Goal: Information Seeking & Learning: Compare options

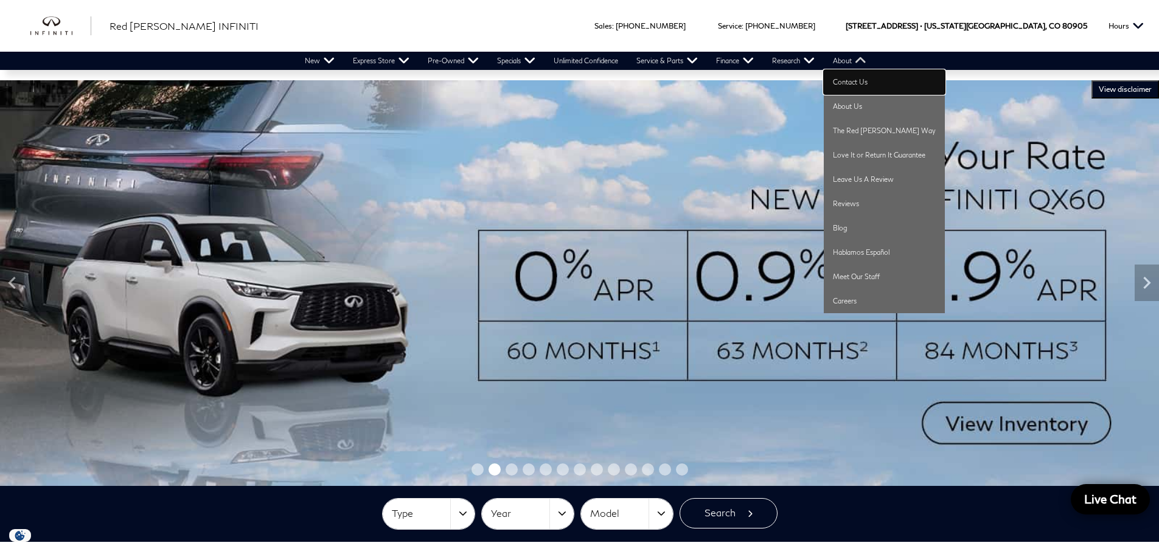
click at [859, 79] on link "Contact Us" at bounding box center [884, 82] width 121 height 24
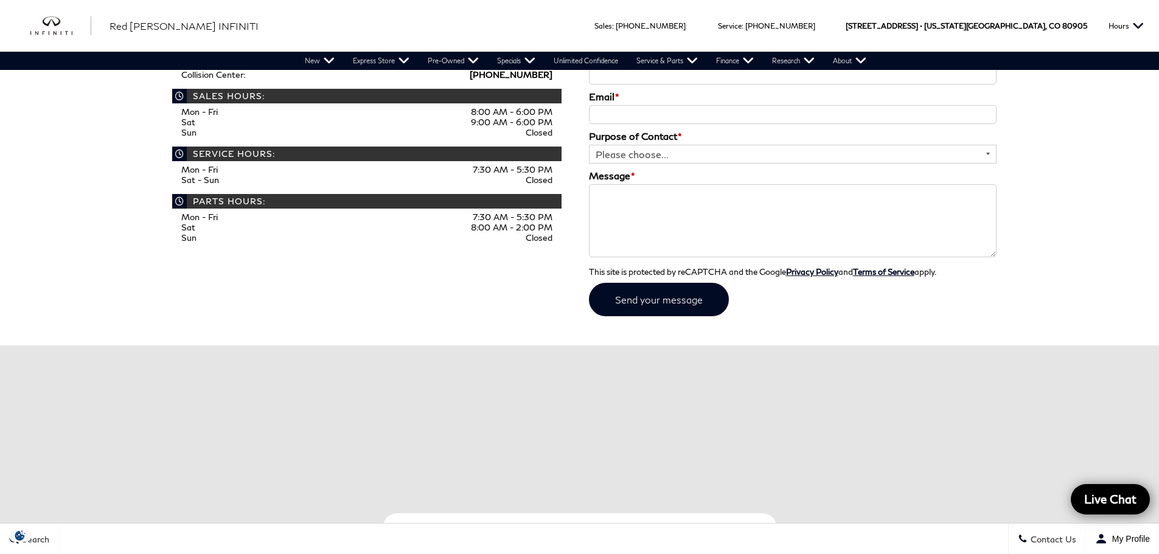
scroll to position [243, 0]
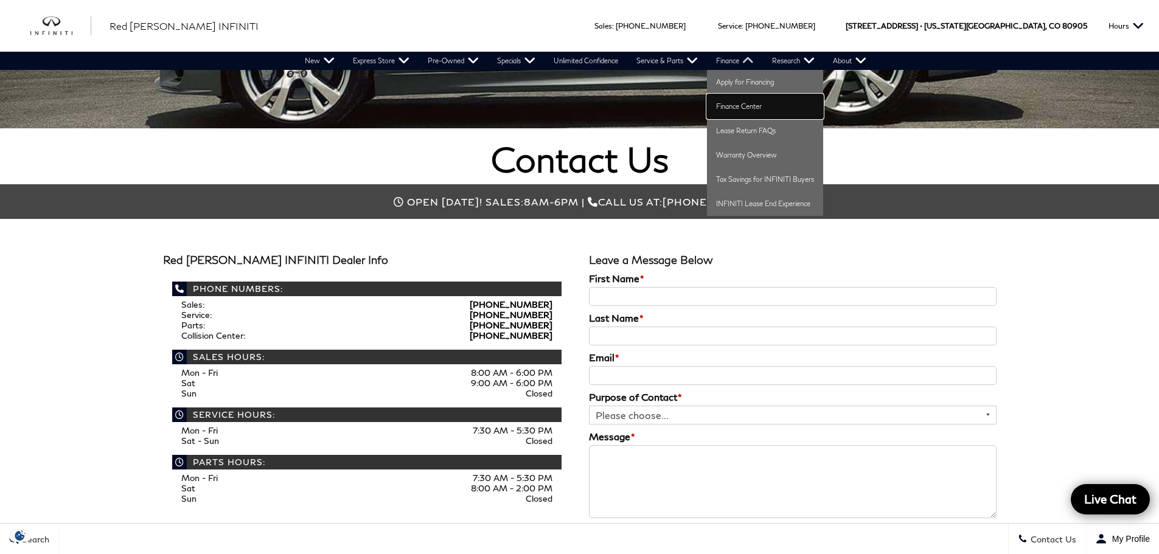
click at [747, 106] on link "Finance Center" at bounding box center [765, 106] width 116 height 24
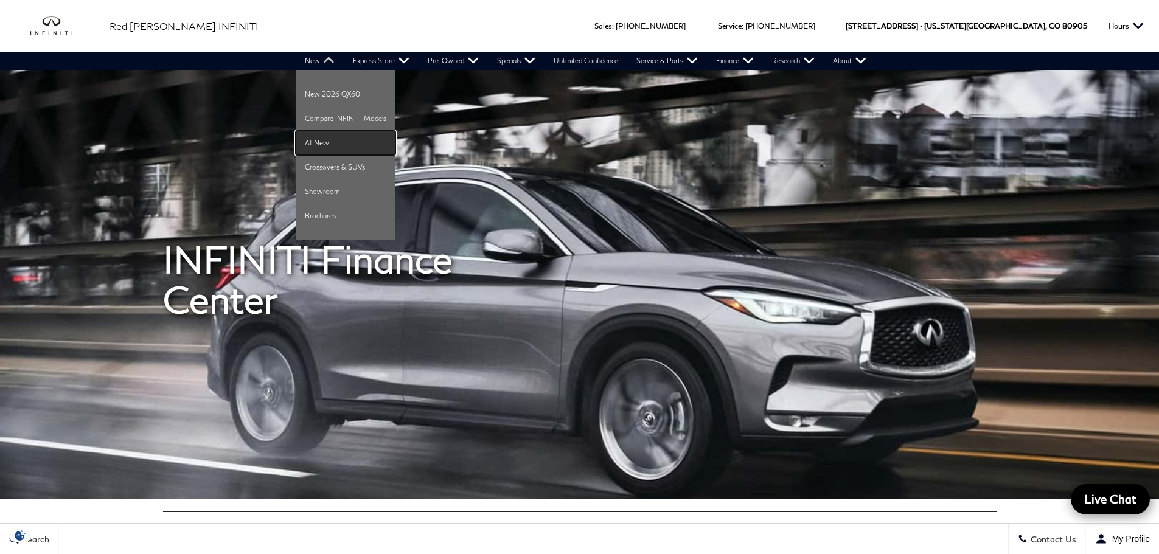
click at [327, 141] on link "All New" at bounding box center [346, 143] width 100 height 24
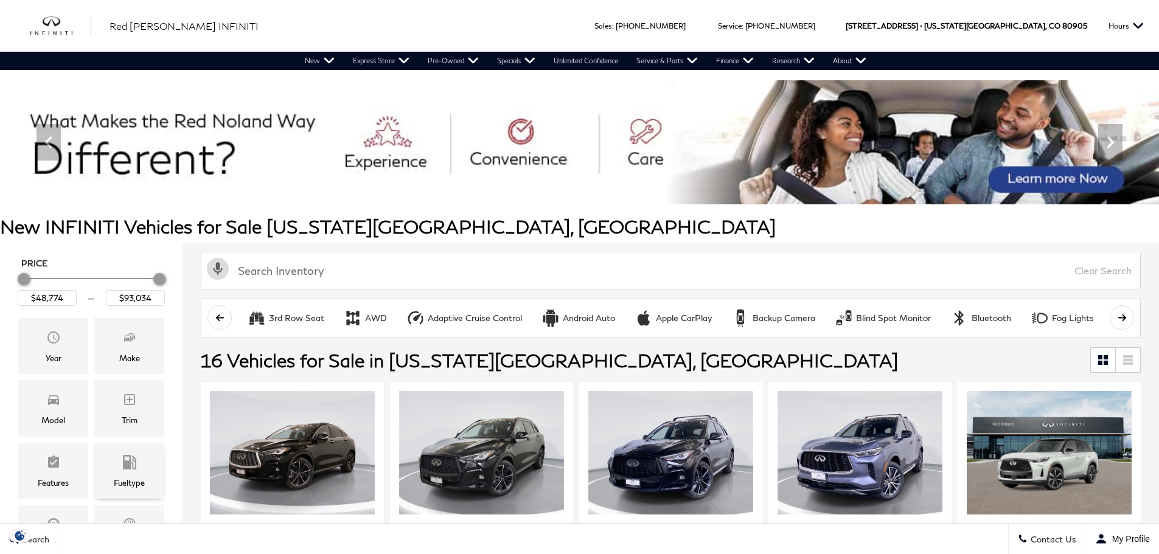
scroll to position [183, 0]
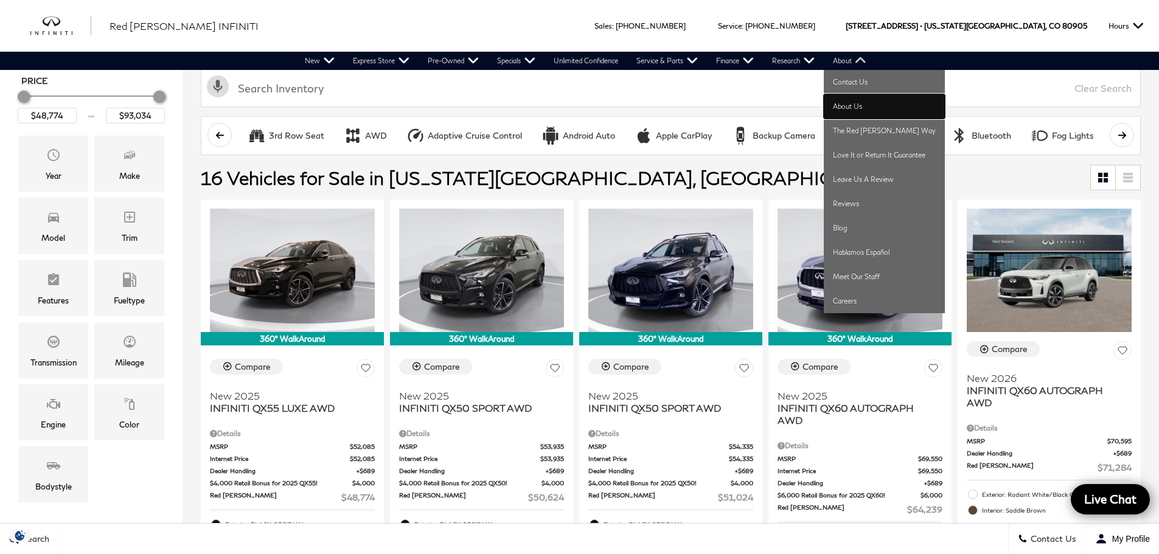
click at [853, 103] on link "About Us" at bounding box center [884, 106] width 121 height 24
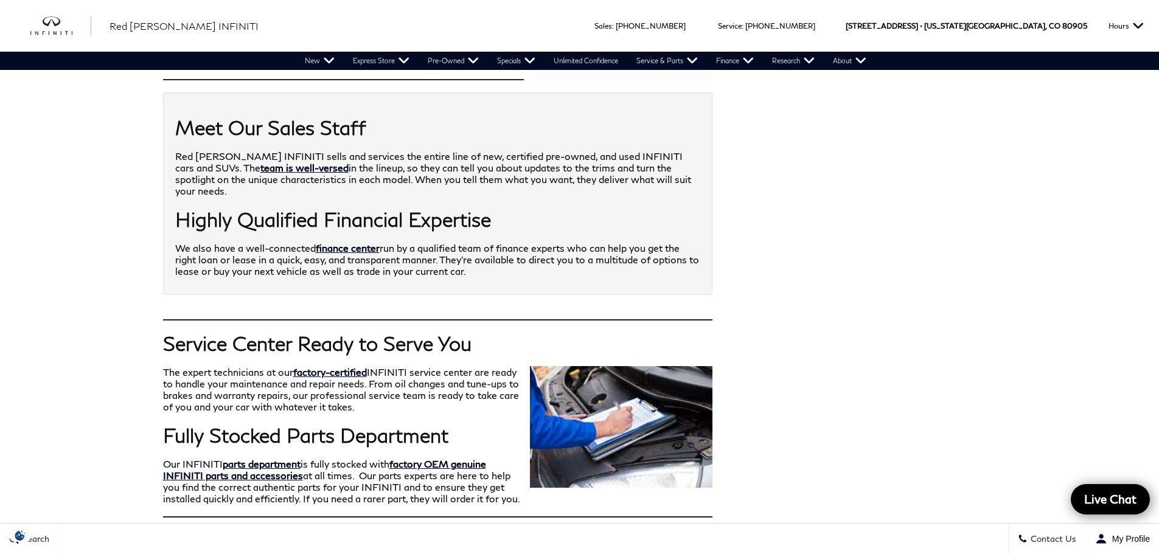
scroll to position [852, 0]
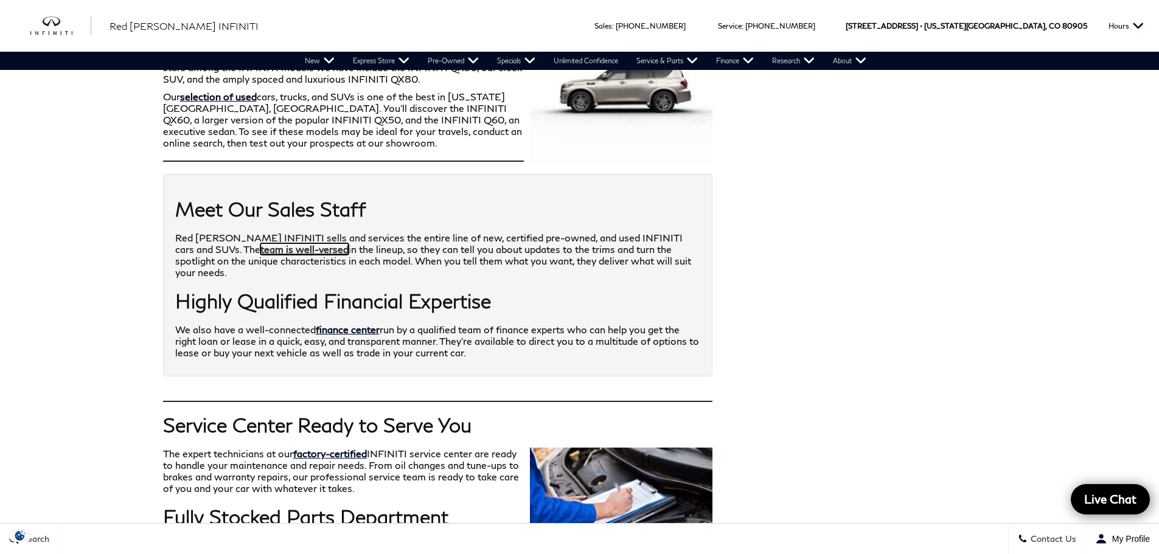
click at [260, 243] on link "team is well-versed" at bounding box center [304, 249] width 88 height 12
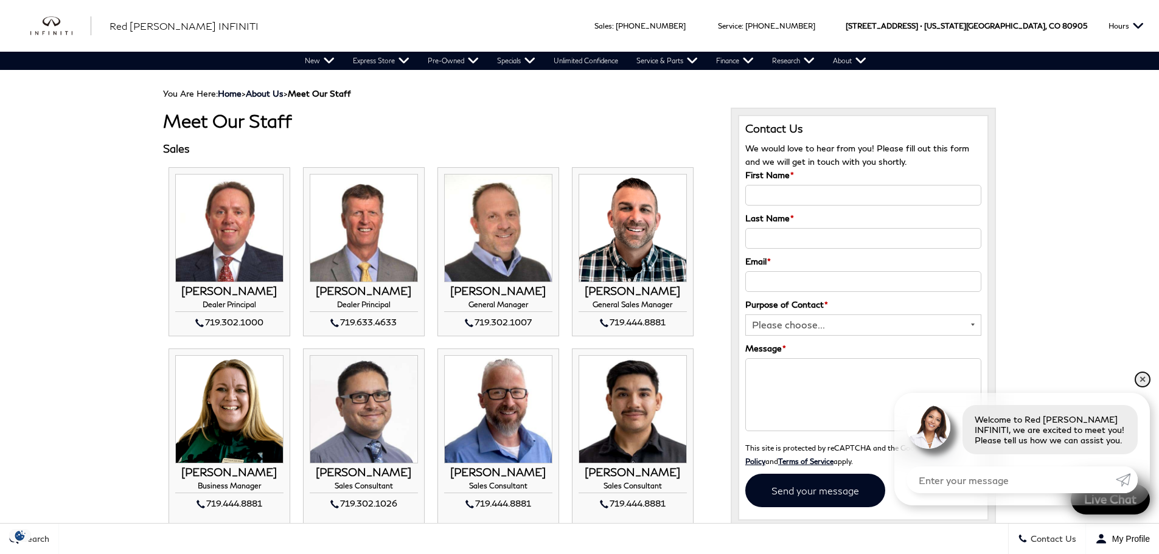
click at [1147, 378] on link "✕" at bounding box center [1143, 379] width 15 height 15
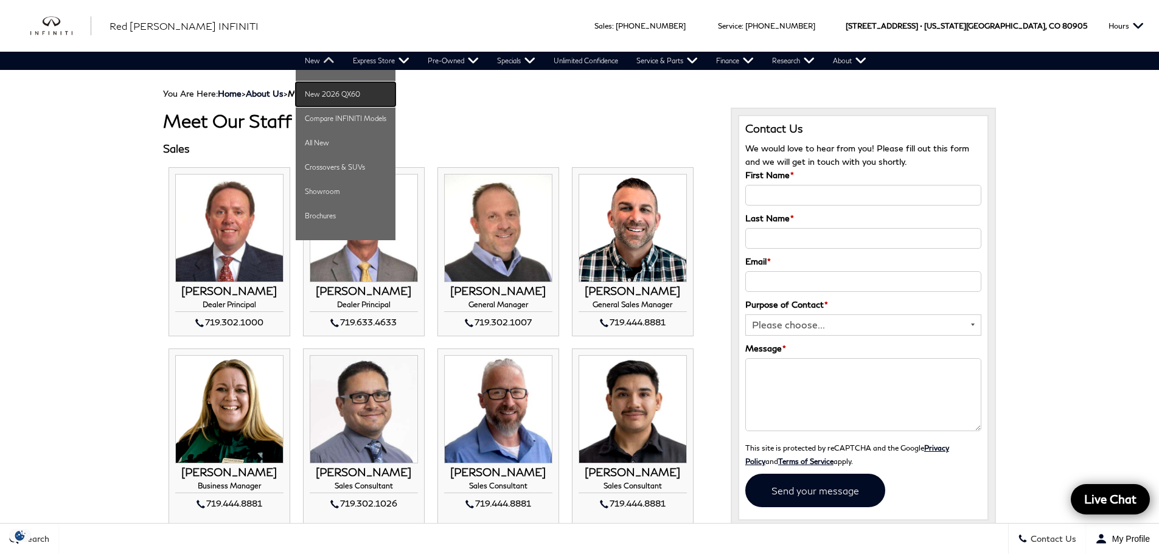
click at [330, 99] on link "New 2026 QX60" at bounding box center [346, 94] width 100 height 24
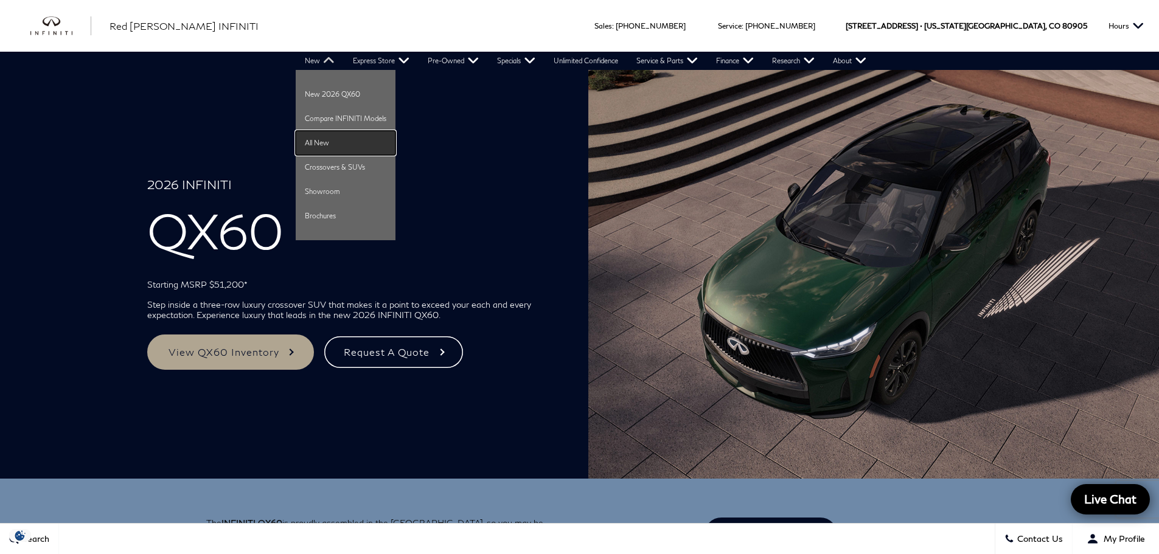
click at [332, 141] on link "All New" at bounding box center [346, 143] width 100 height 24
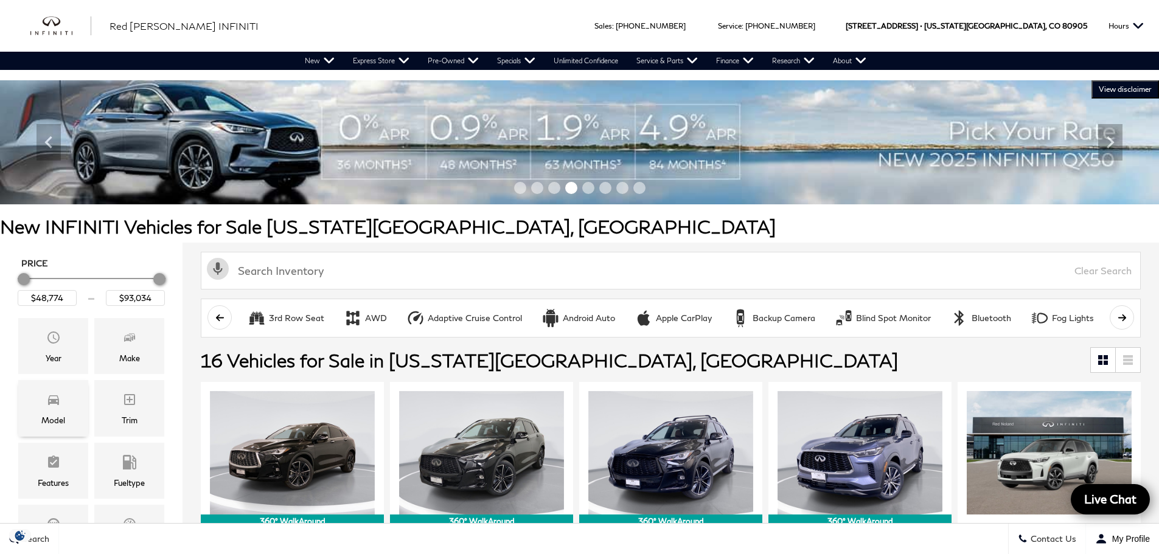
click at [52, 407] on icon "Model" at bounding box center [53, 400] width 15 height 15
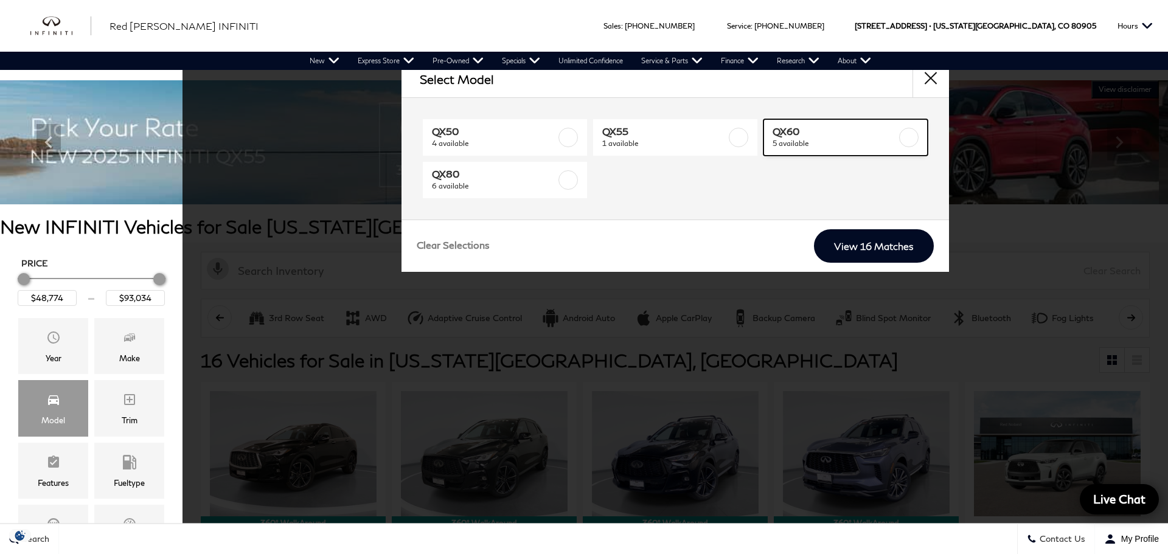
click at [868, 134] on span "QX60" at bounding box center [835, 131] width 124 height 12
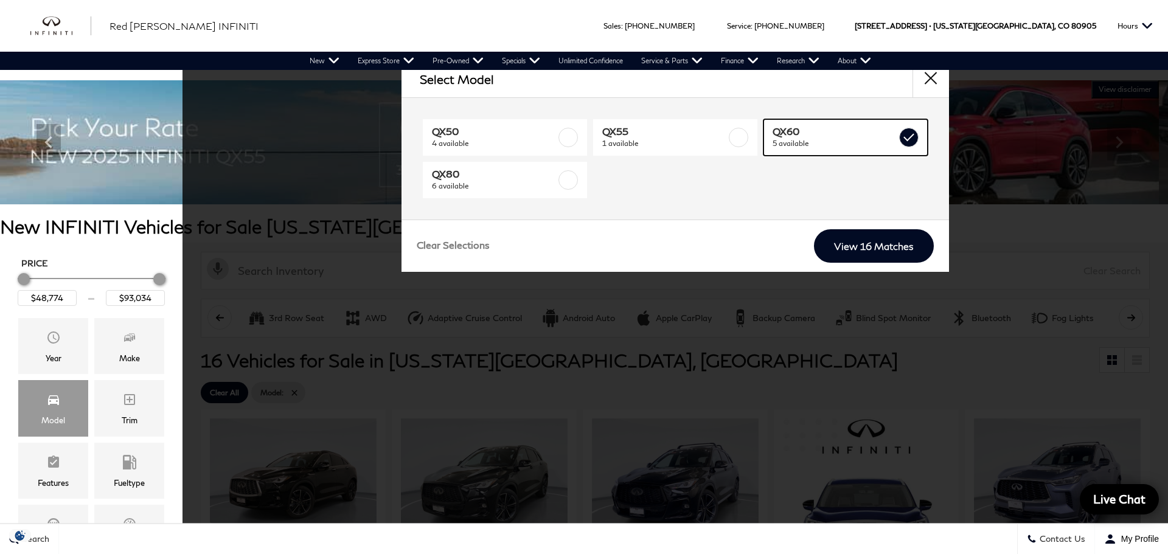
type input "$64,239"
type input "$71,284"
checkbox input "true"
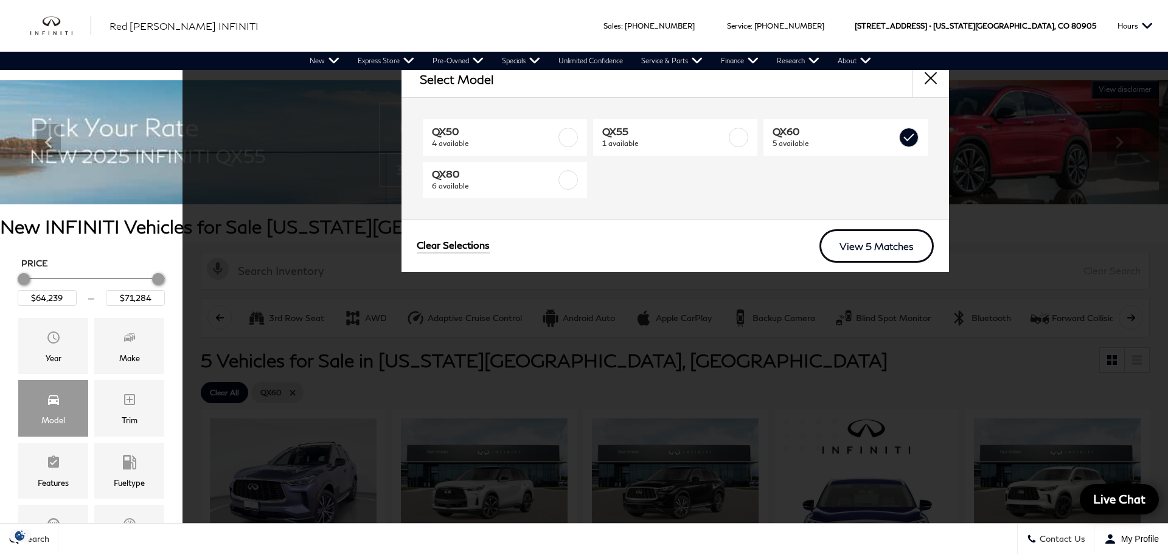
click at [882, 243] on link "View 5 Matches" at bounding box center [877, 245] width 114 height 33
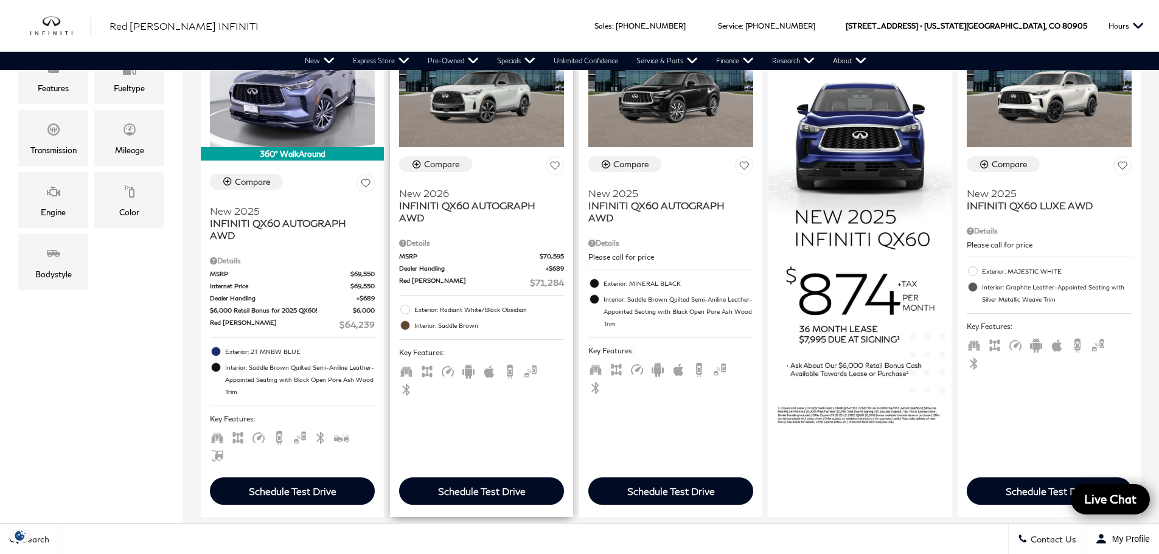
scroll to position [304, 0]
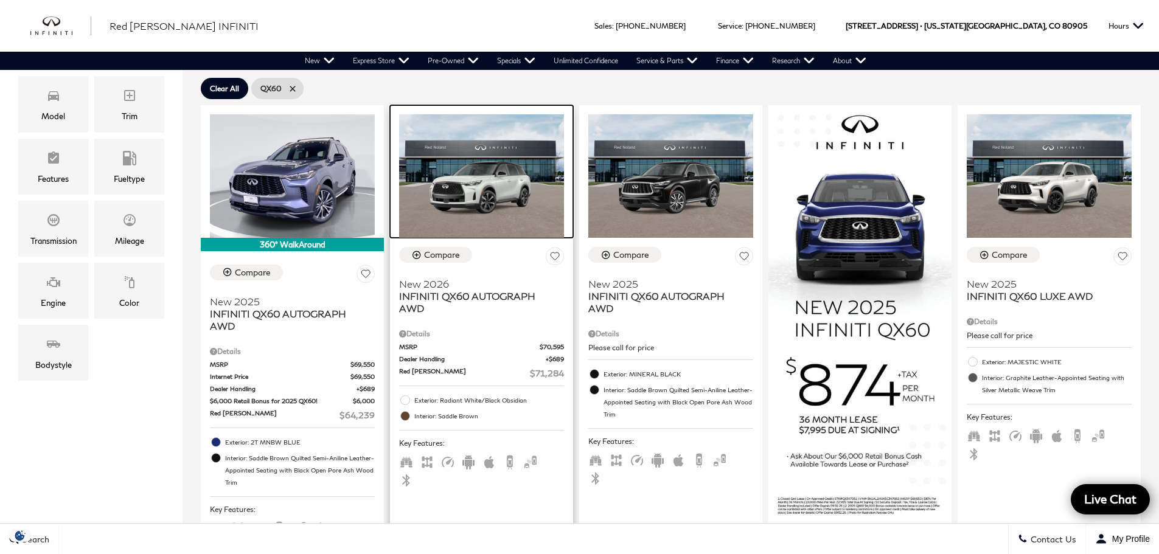
click at [489, 148] on img at bounding box center [481, 176] width 165 height 124
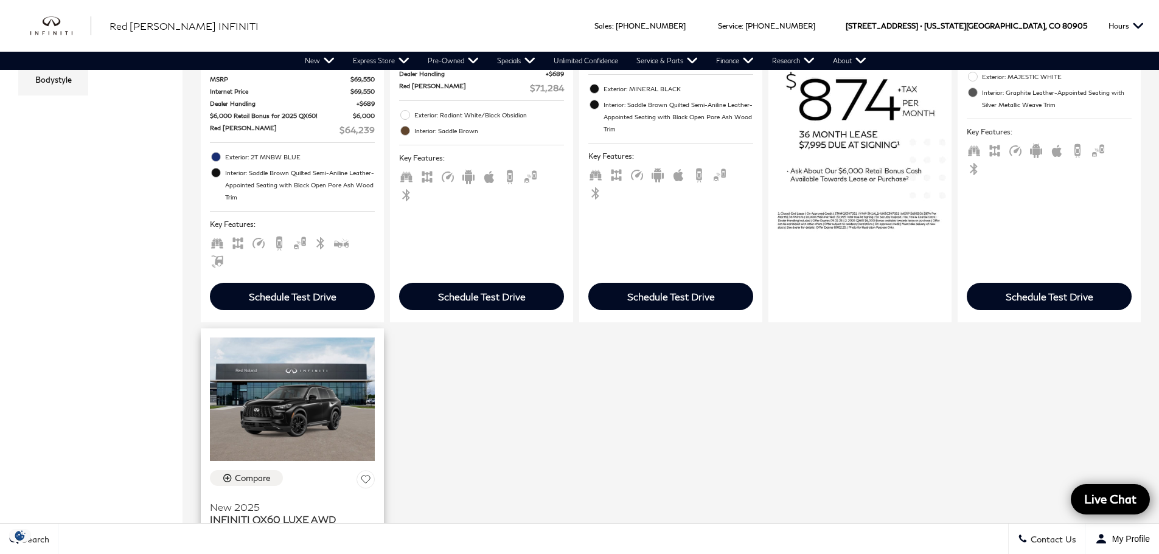
scroll to position [426, 0]
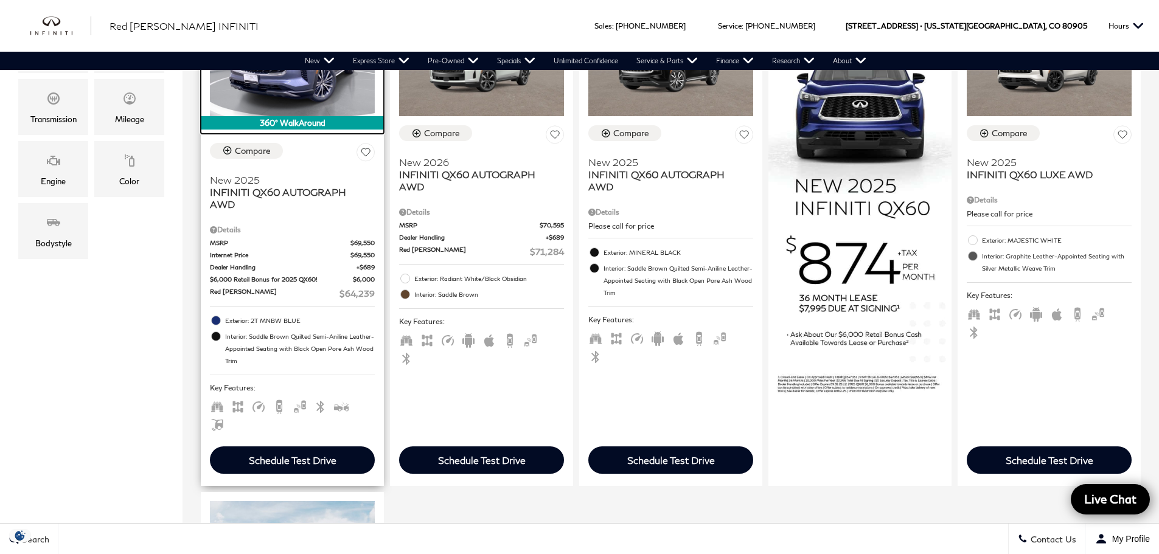
click at [300, 94] on img at bounding box center [292, 55] width 165 height 124
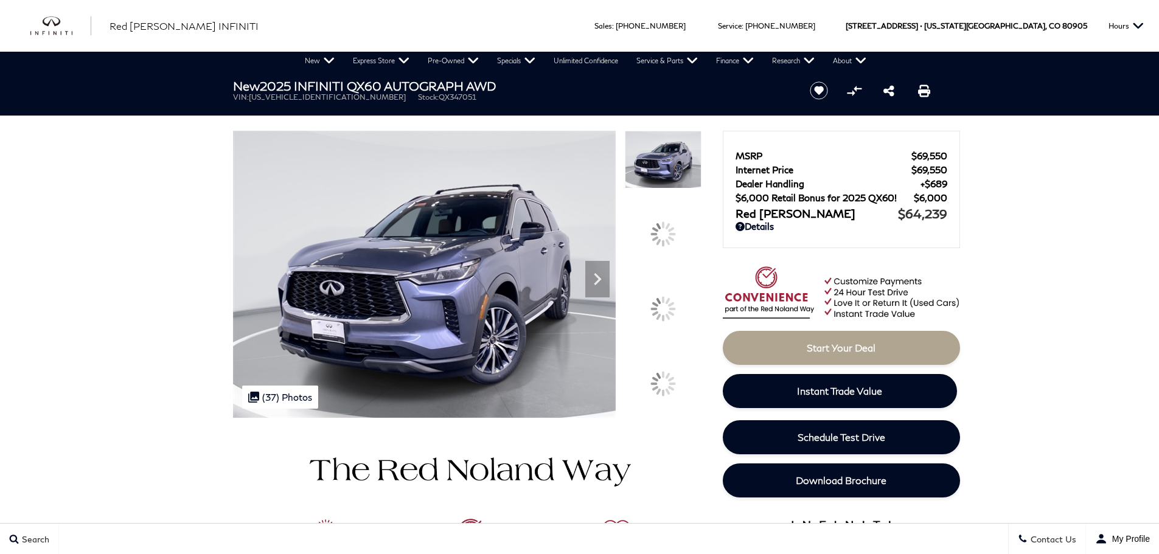
click at [665, 307] on div at bounding box center [663, 308] width 35 height 35
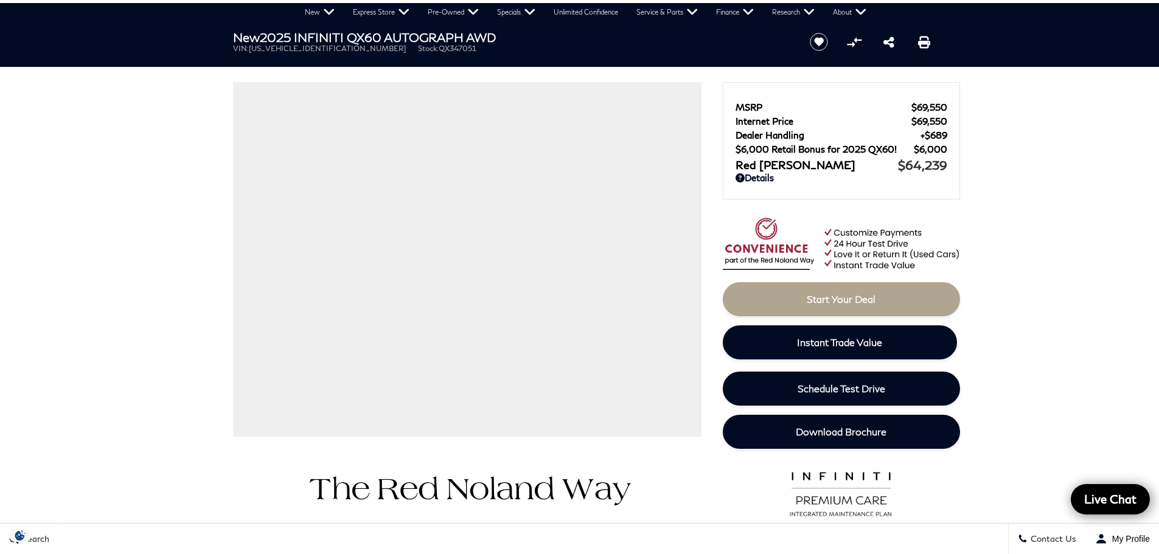
scroll to position [61, 0]
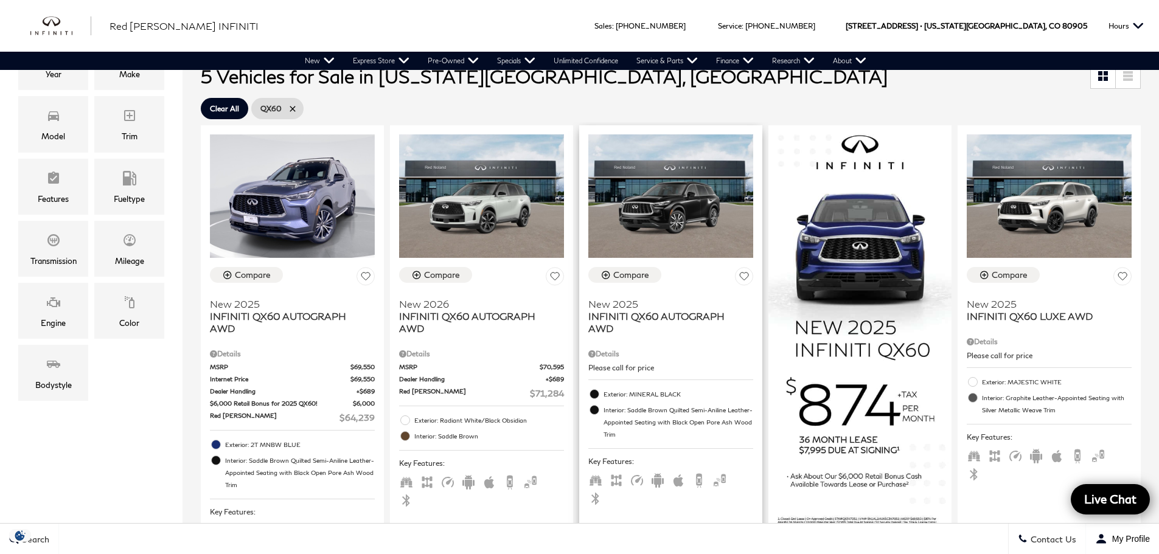
scroll to position [304, 0]
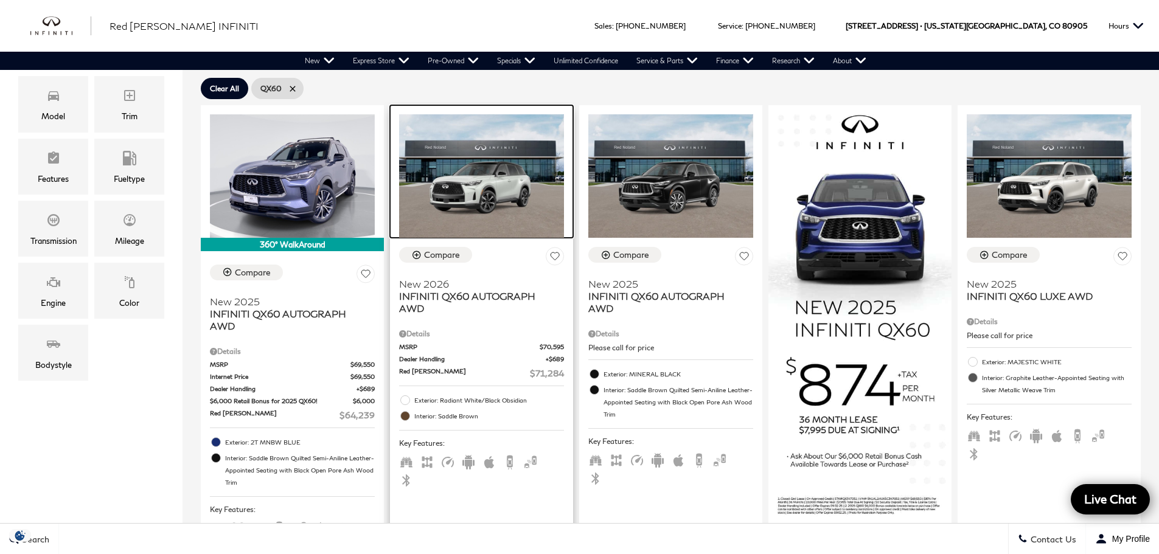
click at [492, 172] on img at bounding box center [481, 176] width 165 height 124
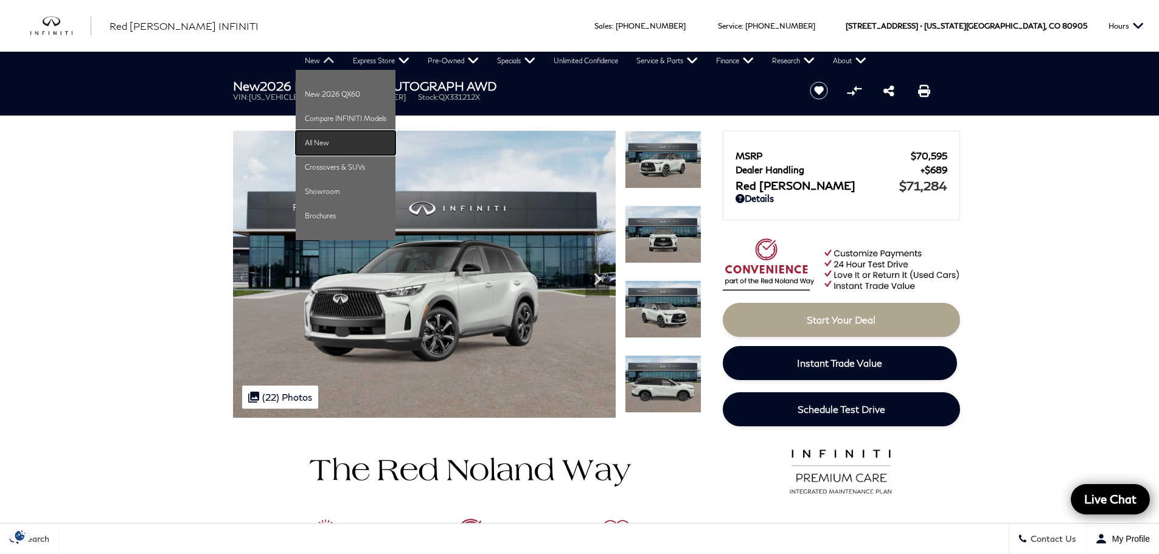
click at [321, 139] on link "All New" at bounding box center [346, 143] width 100 height 24
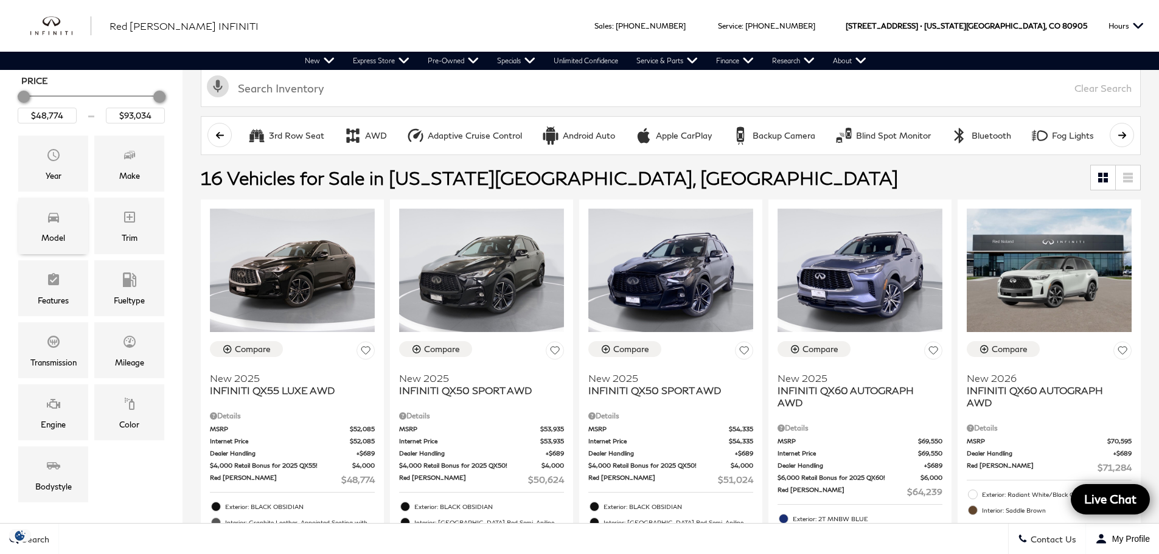
click at [50, 217] on icon "Model" at bounding box center [53, 218] width 11 height 10
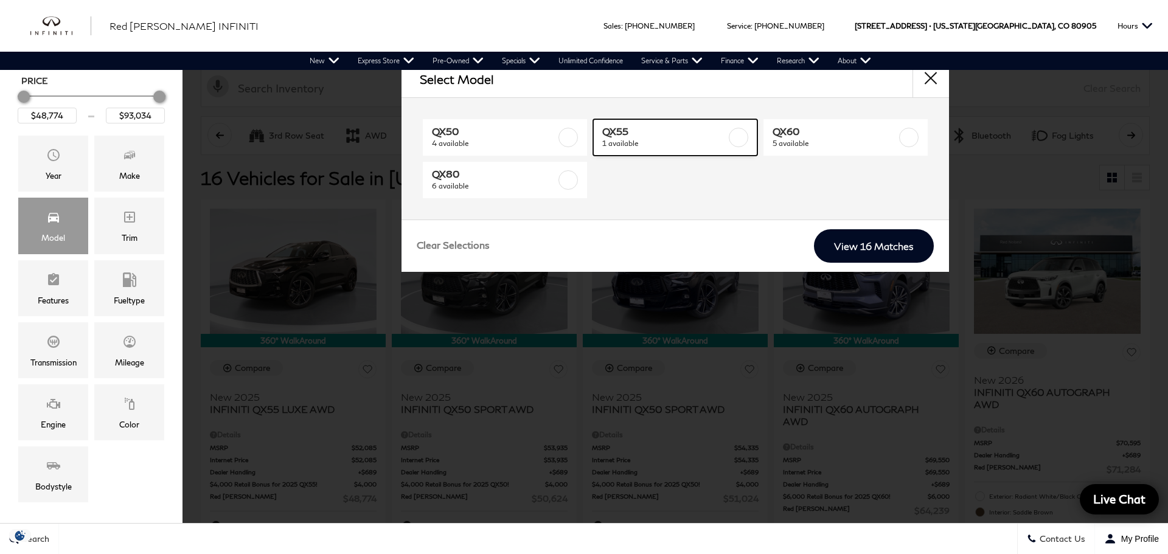
click at [633, 138] on span "1 available" at bounding box center [664, 144] width 124 height 12
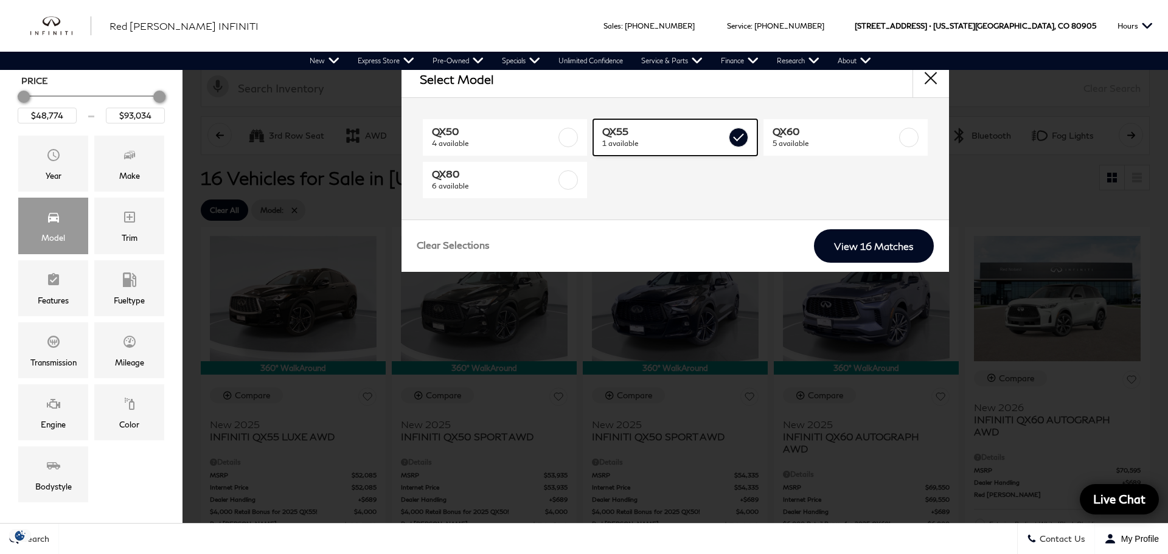
type input "$48,774"
checkbox input "true"
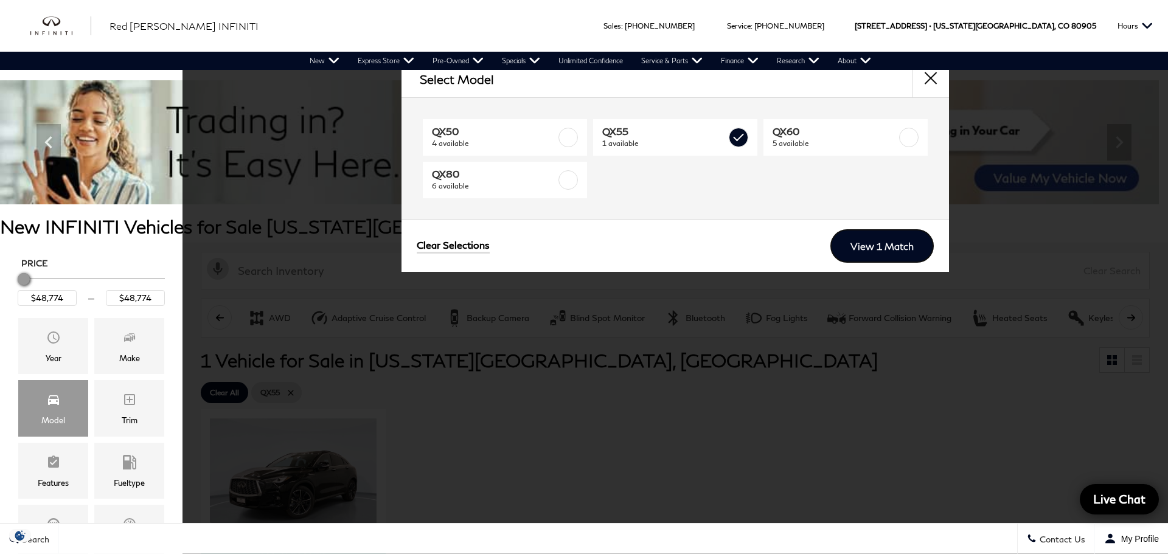
click at [880, 236] on link "View 1 Match" at bounding box center [882, 245] width 103 height 33
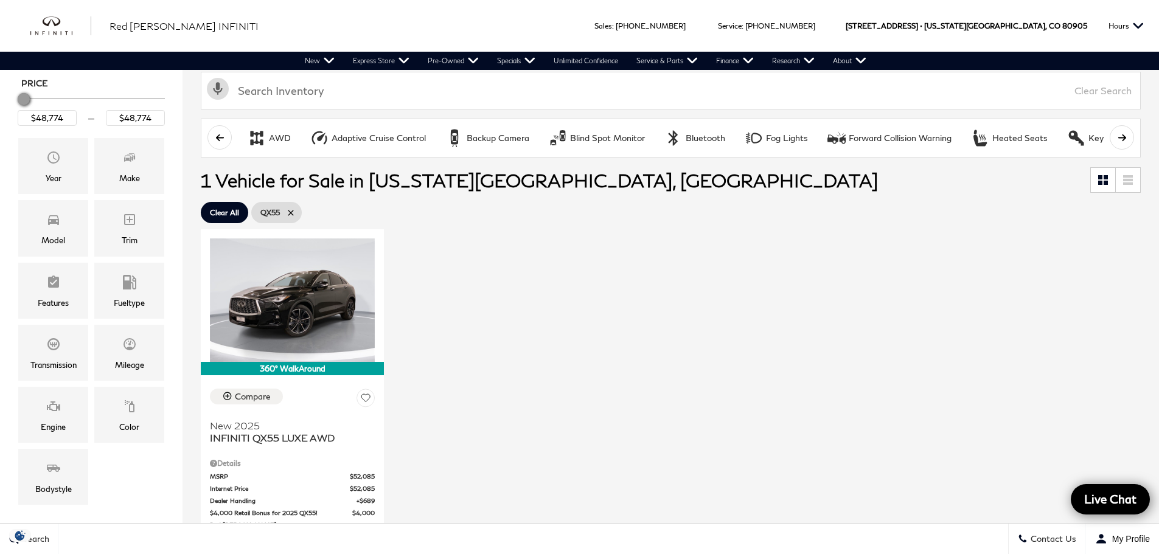
scroll to position [183, 0]
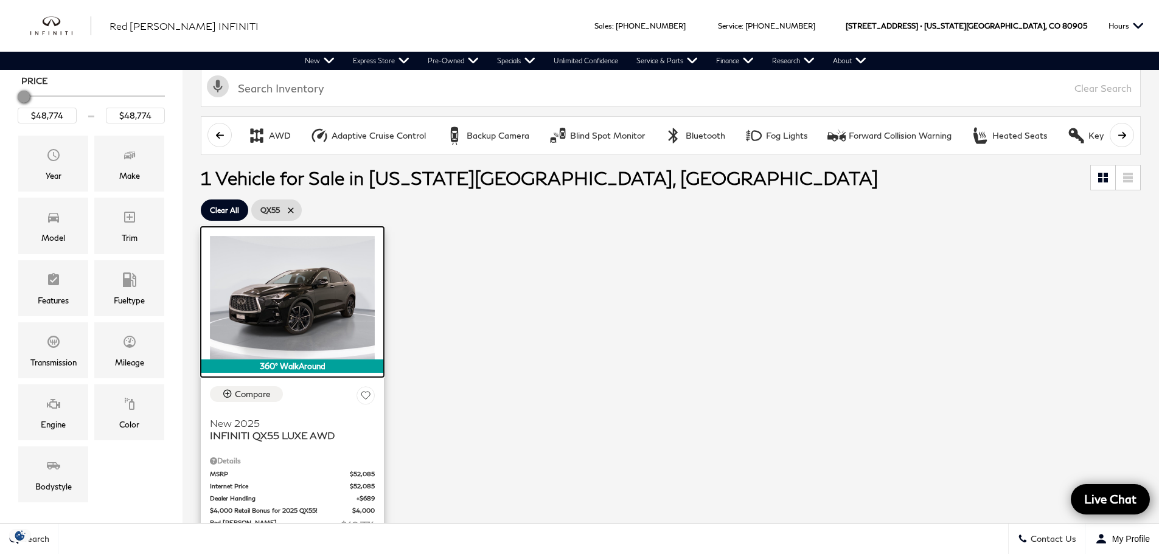
click at [298, 297] on img at bounding box center [292, 298] width 165 height 124
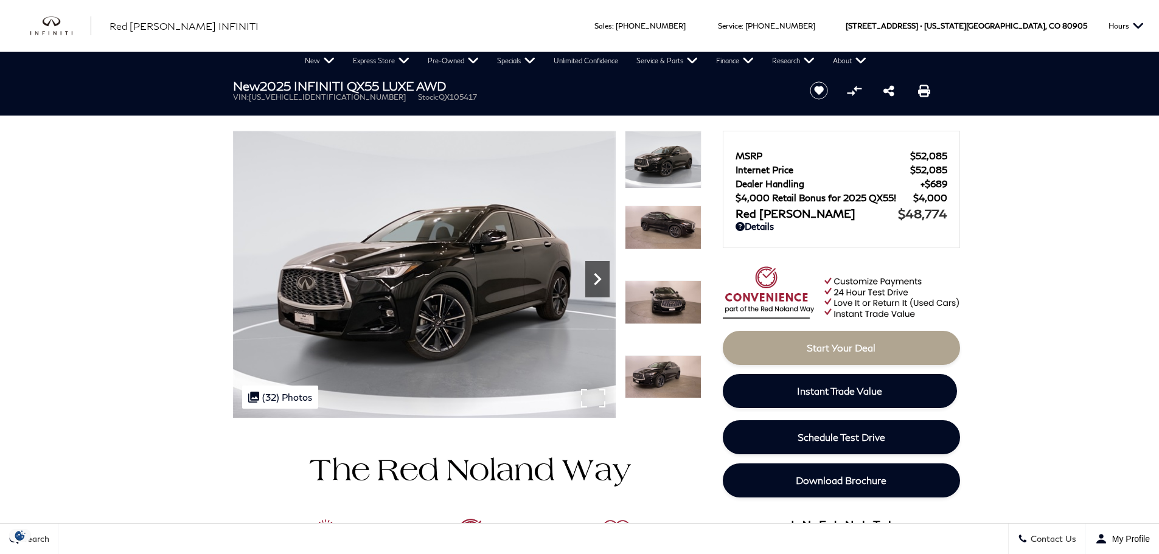
click at [601, 277] on icon "Next" at bounding box center [597, 279] width 24 height 24
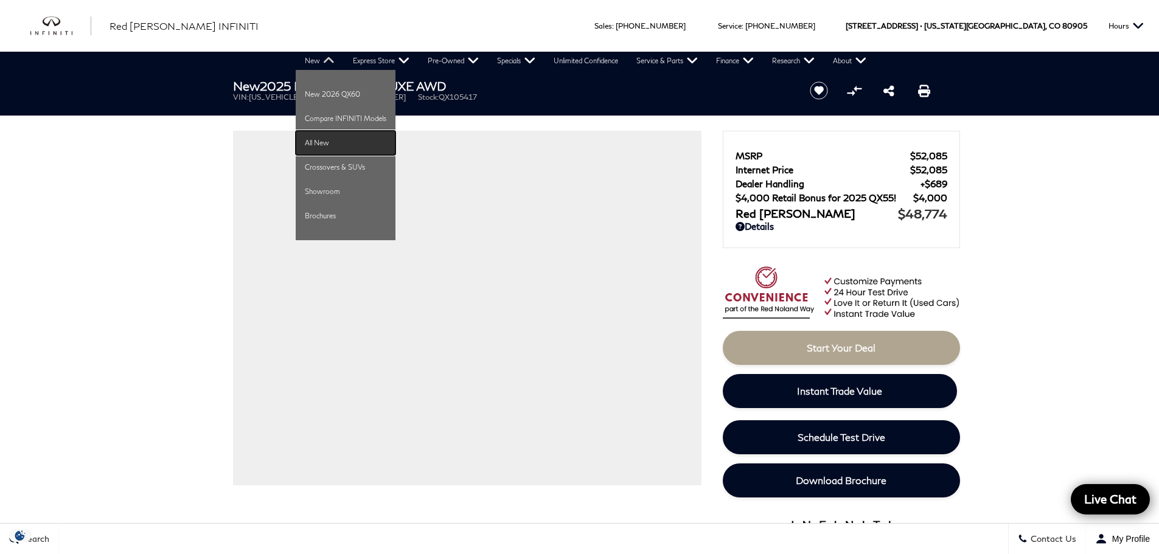
click at [320, 132] on link "All New" at bounding box center [346, 143] width 100 height 24
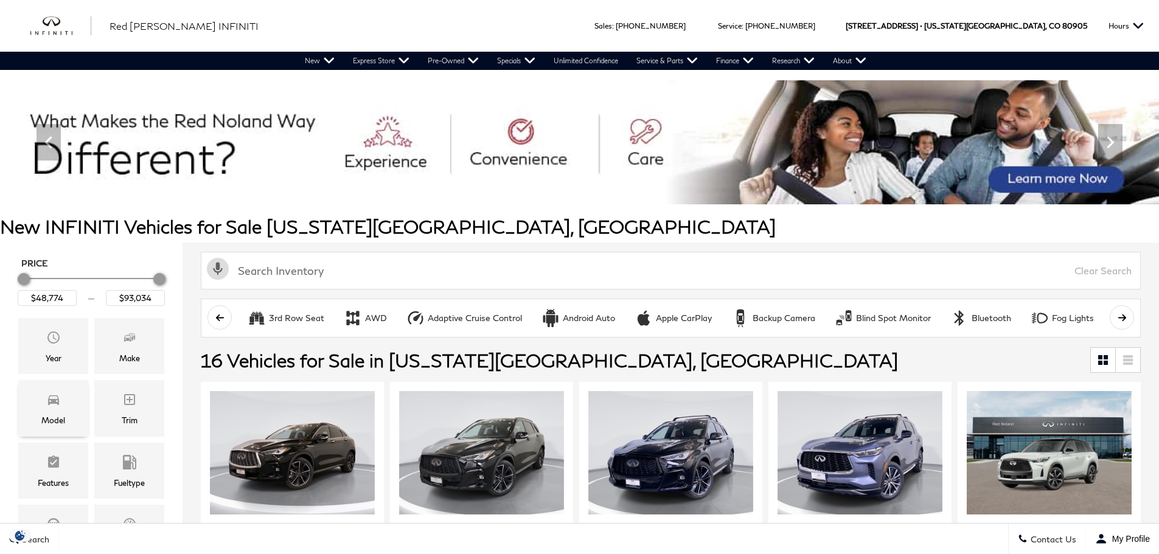
click at [57, 413] on div "Model" at bounding box center [53, 408] width 70 height 56
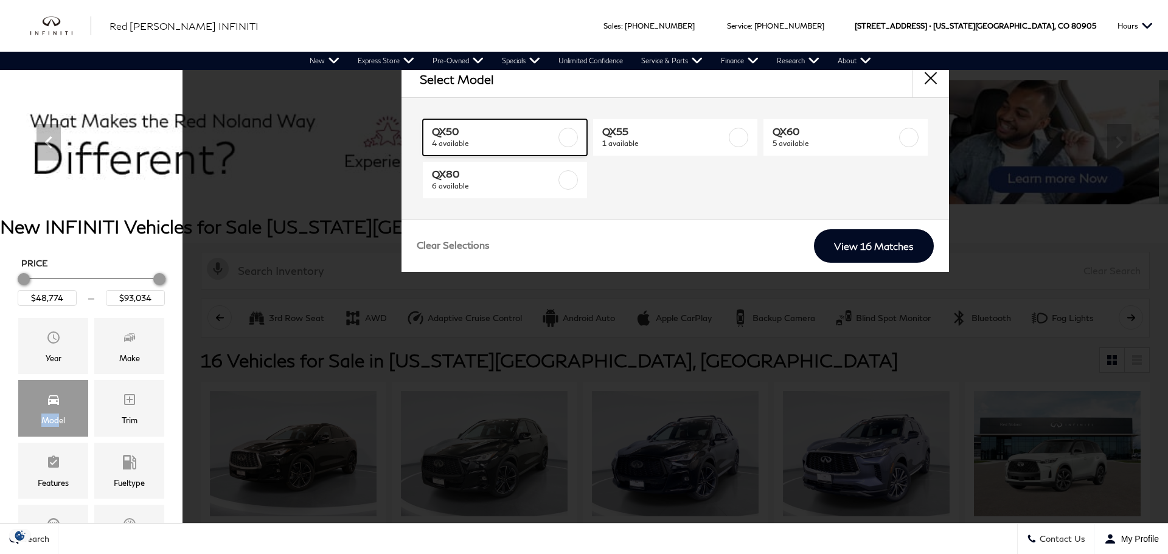
click at [480, 136] on span "QX50" at bounding box center [494, 131] width 124 height 12
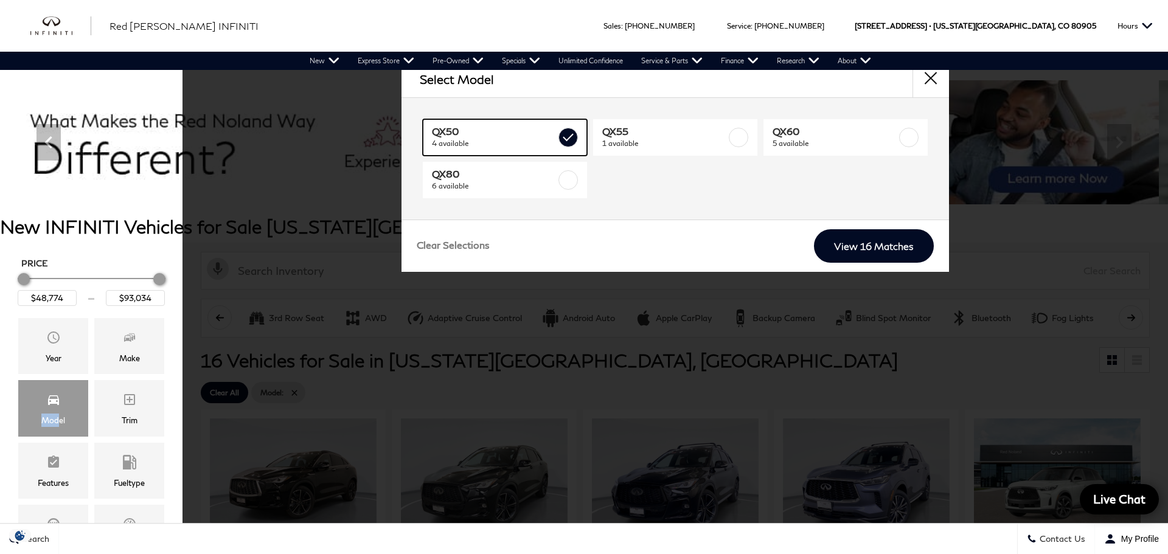
type input "$50,624"
type input "$51,024"
checkbox input "true"
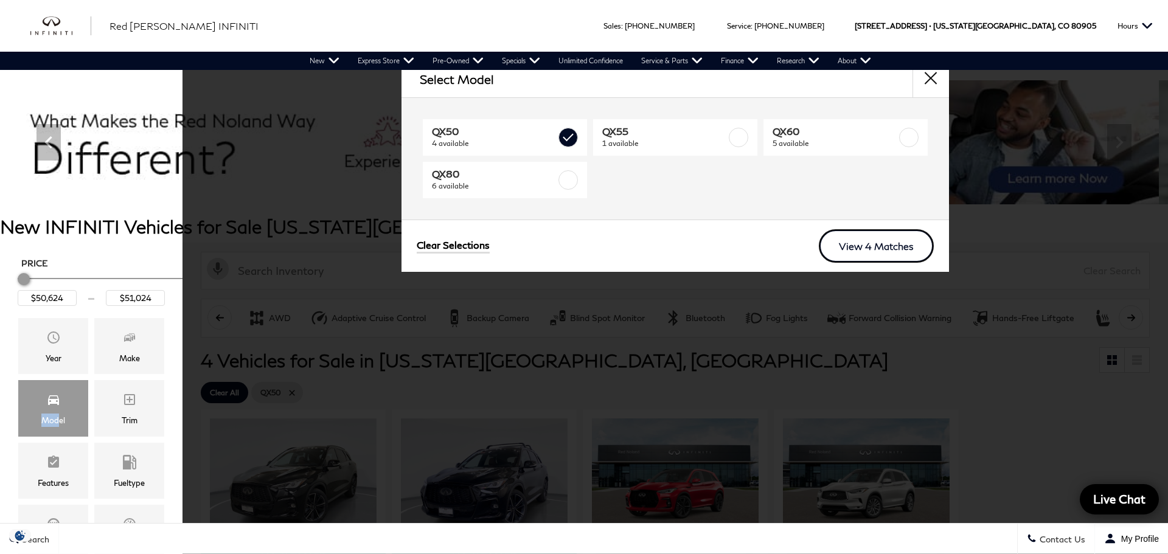
click at [864, 242] on link "View 4 Matches" at bounding box center [876, 245] width 115 height 33
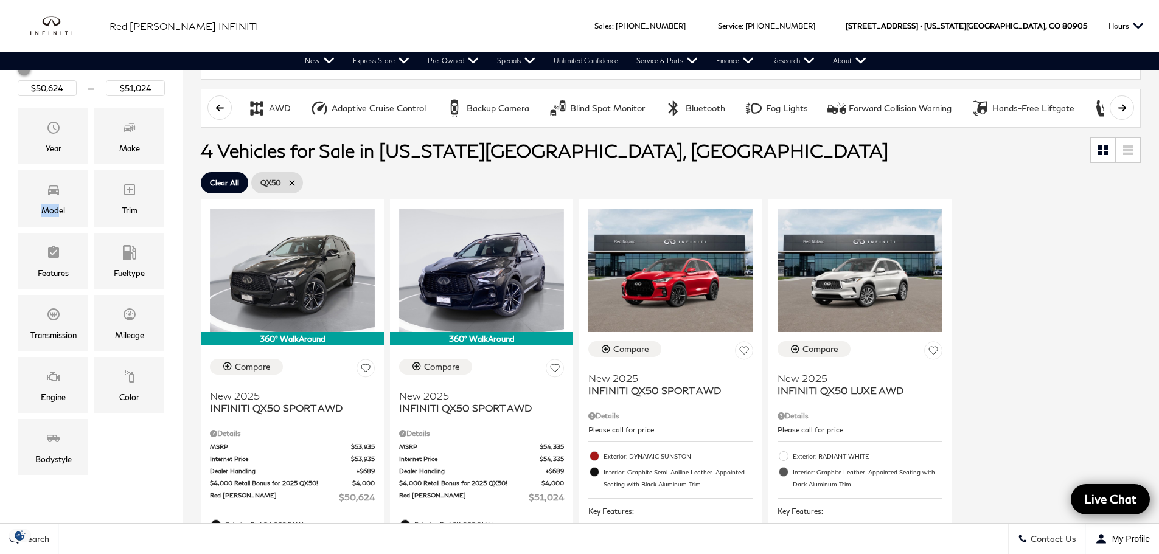
scroll to position [243, 0]
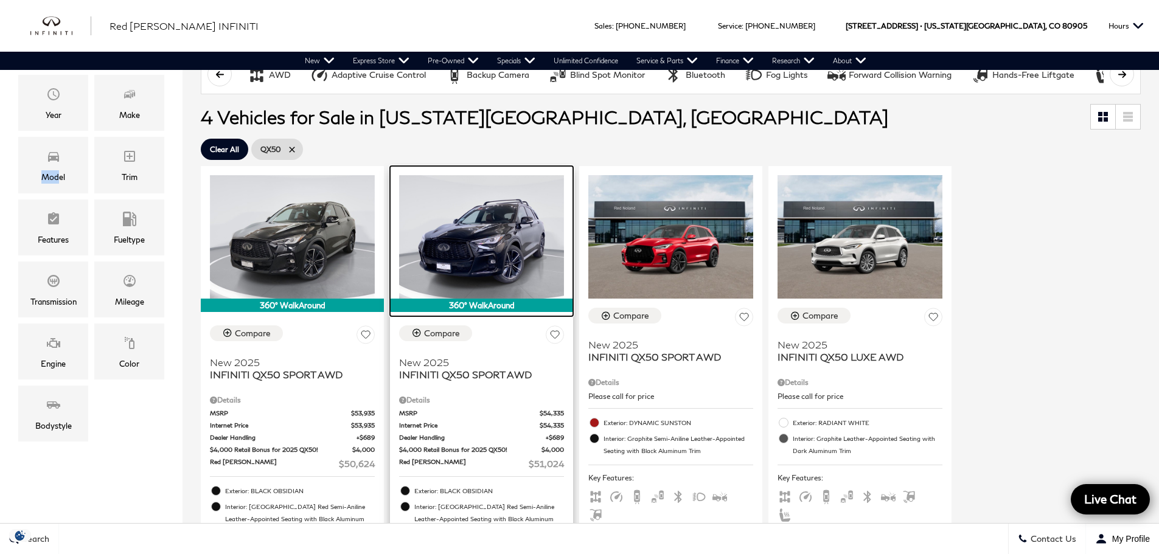
click at [500, 219] on img at bounding box center [481, 237] width 165 height 124
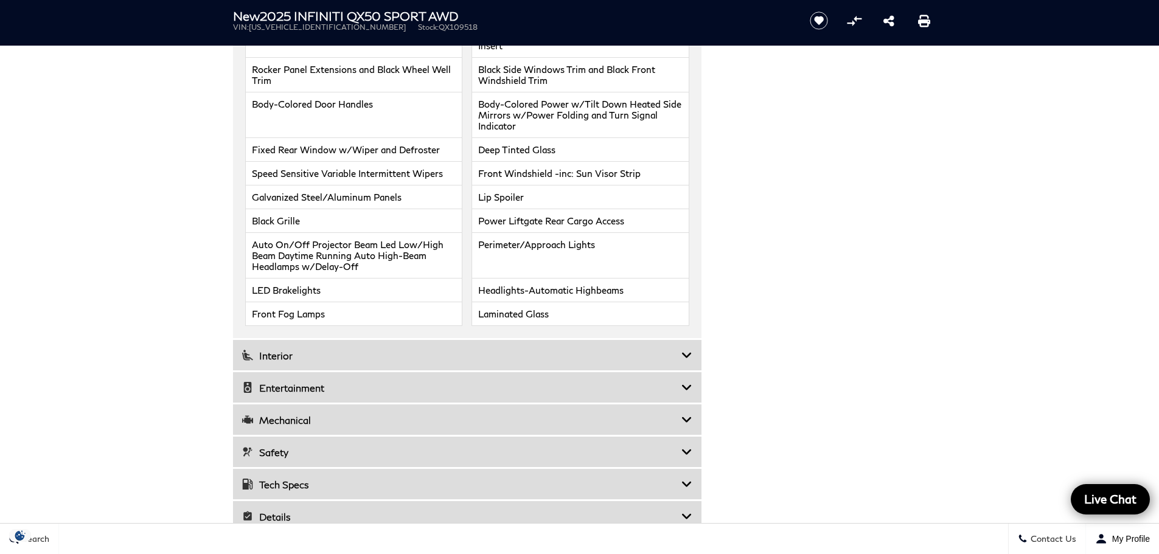
scroll to position [1765, 0]
